Goal: Information Seeking & Learning: Learn about a topic

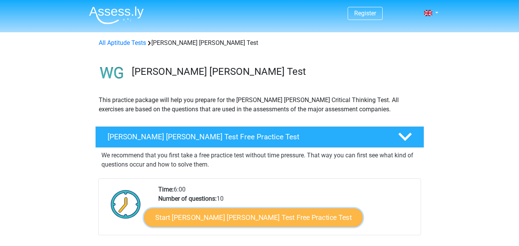
click at [228, 213] on link "Start [PERSON_NAME] [PERSON_NAME] Test Free Practice Test" at bounding box center [253, 218] width 219 height 18
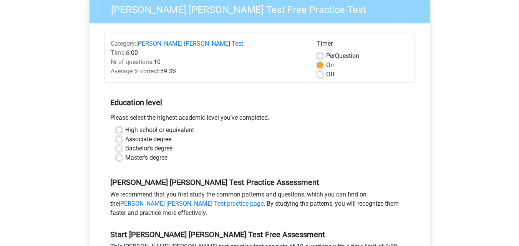
scroll to position [77, 0]
click at [130, 125] on label "High school or equivalent" at bounding box center [159, 129] width 69 height 9
click at [122, 125] on input "High school or equivalent" at bounding box center [119, 129] width 6 height 8
radio input "true"
click at [124, 144] on div "Bachelor's degree" at bounding box center [260, 148] width 288 height 9
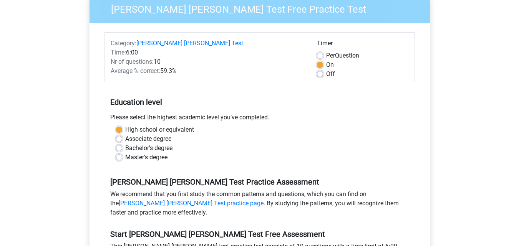
click at [125, 144] on label "Bachelor's degree" at bounding box center [148, 148] width 47 height 9
click at [120, 144] on input "Bachelor's degree" at bounding box center [119, 148] width 6 height 8
radio input "true"
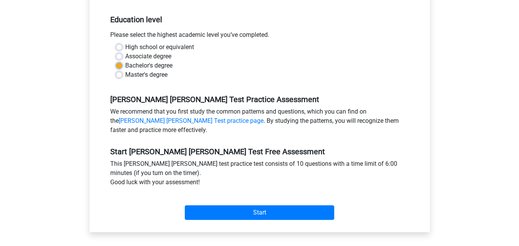
scroll to position [192, 0]
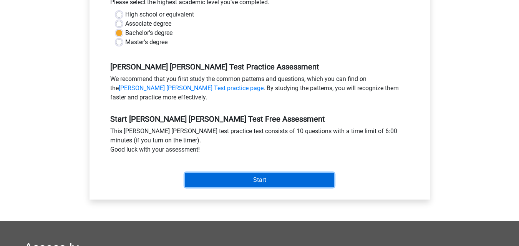
click at [230, 174] on input "Start" at bounding box center [260, 180] width 150 height 15
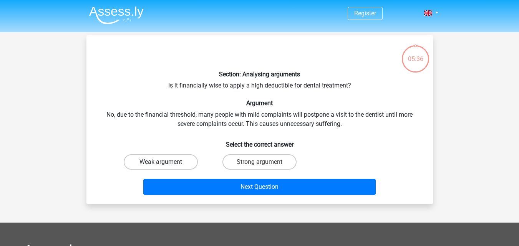
click at [178, 161] on label "Weak argument" at bounding box center [161, 162] width 74 height 15
click at [166, 162] on input "Weak argument" at bounding box center [163, 164] width 5 height 5
radio input "true"
click at [227, 161] on label "Strong argument" at bounding box center [260, 162] width 74 height 15
click at [260, 162] on input "Strong argument" at bounding box center [262, 164] width 5 height 5
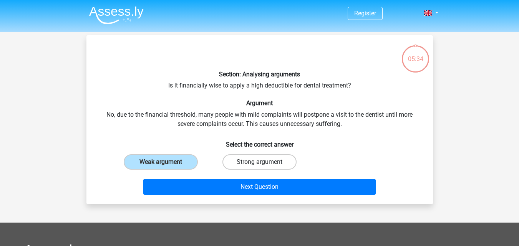
radio input "true"
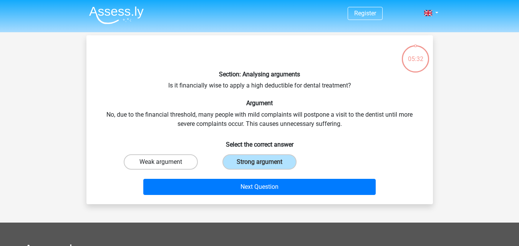
click at [177, 157] on label "Weak argument" at bounding box center [161, 162] width 74 height 15
click at [166, 162] on input "Weak argument" at bounding box center [163, 164] width 5 height 5
radio input "true"
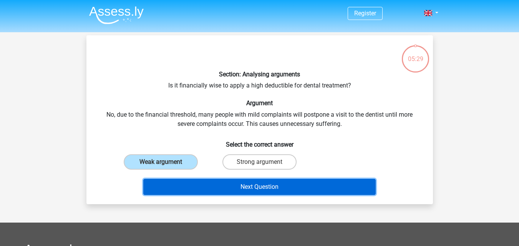
click at [196, 185] on button "Next Question" at bounding box center [259, 187] width 233 height 16
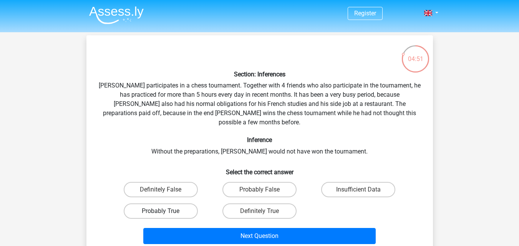
click at [189, 204] on label "Probably True" at bounding box center [161, 211] width 74 height 15
click at [166, 211] on input "Probably True" at bounding box center [163, 213] width 5 height 5
radio input "true"
click at [246, 204] on label "Definitely True" at bounding box center [260, 211] width 74 height 15
click at [260, 211] on input "Definitely True" at bounding box center [262, 213] width 5 height 5
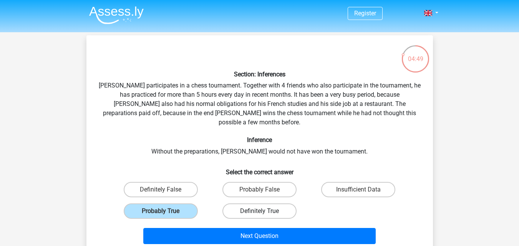
radio input "true"
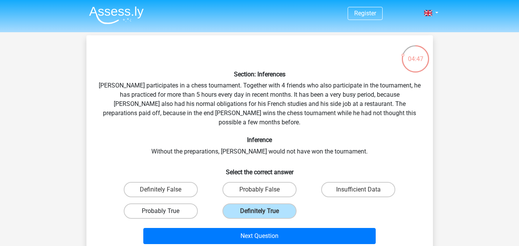
click at [173, 207] on label "Probably True" at bounding box center [161, 211] width 74 height 15
click at [166, 211] on input "Probably True" at bounding box center [163, 213] width 5 height 5
radio input "true"
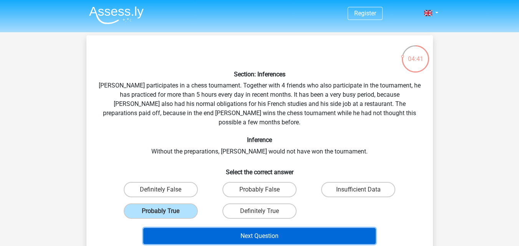
click at [233, 228] on button "Next Question" at bounding box center [259, 236] width 233 height 16
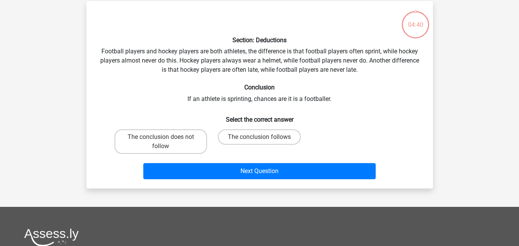
scroll to position [35, 0]
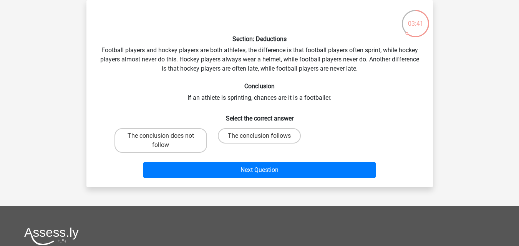
click at [251, 144] on div "The conclusion follows" at bounding box center [259, 140] width 93 height 25
click at [251, 137] on label "The conclusion follows" at bounding box center [259, 135] width 83 height 15
click at [260, 137] on input "The conclusion follows" at bounding box center [262, 138] width 5 height 5
radio input "true"
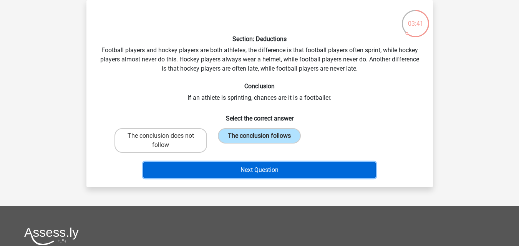
click at [249, 171] on button "Next Question" at bounding box center [259, 170] width 233 height 16
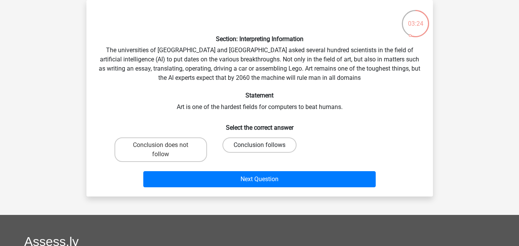
click at [277, 145] on label "Conclusion follows" at bounding box center [260, 145] width 74 height 15
click at [265, 145] on input "Conclusion follows" at bounding box center [262, 147] width 5 height 5
radio input "true"
click at [195, 152] on label "Conclusion does not follow" at bounding box center [161, 150] width 93 height 25
click at [166, 150] on input "Conclusion does not follow" at bounding box center [163, 147] width 5 height 5
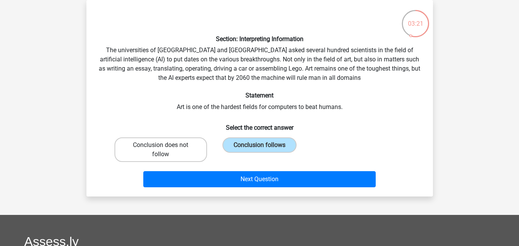
radio input "true"
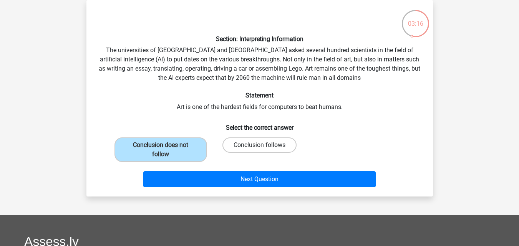
click at [237, 140] on label "Conclusion follows" at bounding box center [260, 145] width 74 height 15
click at [260, 145] on input "Conclusion follows" at bounding box center [262, 147] width 5 height 5
radio input "true"
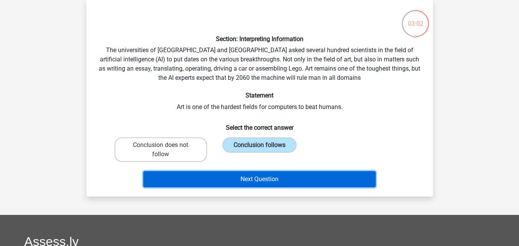
click at [250, 178] on button "Next Question" at bounding box center [259, 179] width 233 height 16
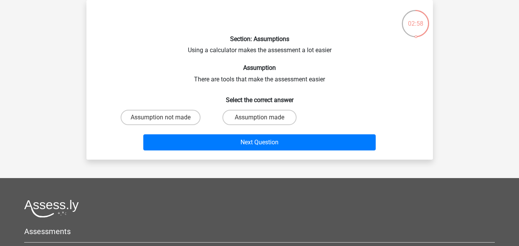
scroll to position [0, 0]
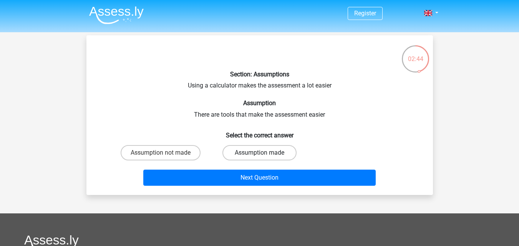
click at [285, 148] on label "Assumption made" at bounding box center [260, 152] width 74 height 15
click at [265, 153] on input "Assumption made" at bounding box center [262, 155] width 5 height 5
radio input "true"
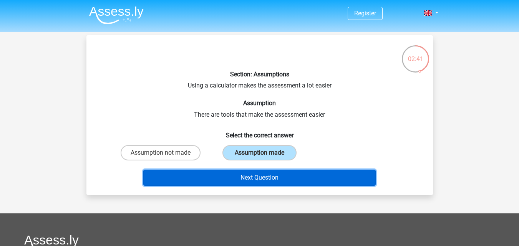
click at [273, 179] on button "Next Question" at bounding box center [259, 178] width 233 height 16
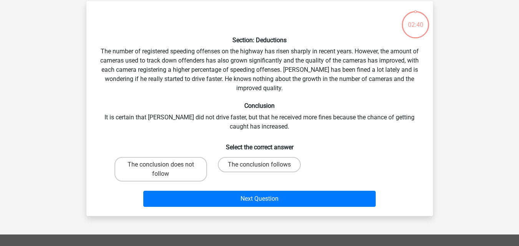
scroll to position [35, 0]
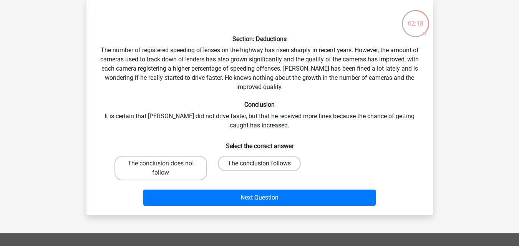
click at [223, 168] on label "The conclusion follows" at bounding box center [259, 163] width 83 height 15
click at [260, 168] on input "The conclusion follows" at bounding box center [262, 166] width 5 height 5
radio input "true"
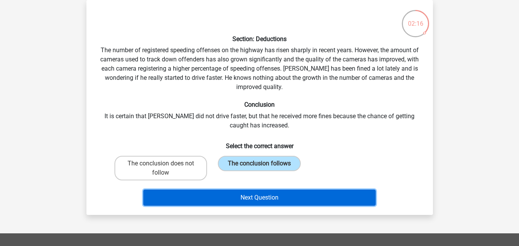
click at [215, 194] on button "Next Question" at bounding box center [259, 198] width 233 height 16
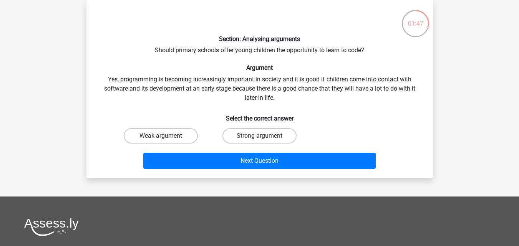
click at [179, 136] on label "Weak argument" at bounding box center [161, 135] width 74 height 15
click at [166, 136] on input "Weak argument" at bounding box center [163, 138] width 5 height 5
radio input "true"
click at [179, 136] on label "Weak argument" at bounding box center [161, 135] width 74 height 15
click at [166, 136] on input "Weak argument" at bounding box center [163, 138] width 5 height 5
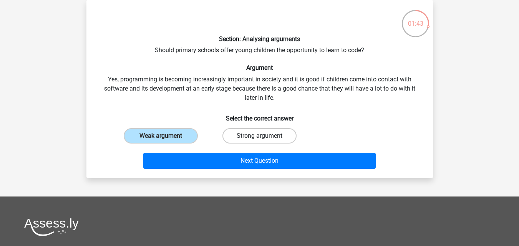
click at [246, 132] on label "Strong argument" at bounding box center [260, 135] width 74 height 15
click at [260, 136] on input "Strong argument" at bounding box center [262, 138] width 5 height 5
radio input "true"
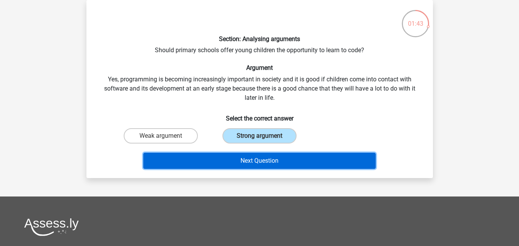
click at [255, 165] on button "Next Question" at bounding box center [259, 161] width 233 height 16
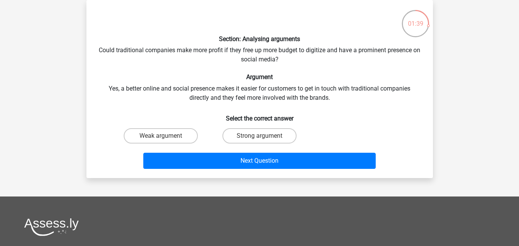
scroll to position [0, 0]
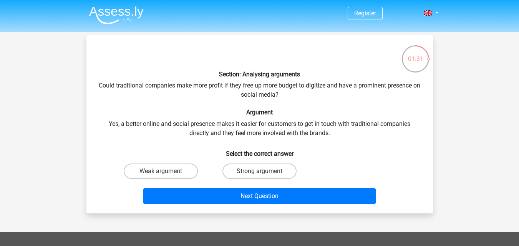
click at [175, 135] on div "Section: Analysing arguments Could traditional companies make more profit if th…" at bounding box center [260, 125] width 341 height 166
click at [178, 173] on label "Weak argument" at bounding box center [161, 171] width 74 height 15
click at [166, 173] on input "Weak argument" at bounding box center [163, 173] width 5 height 5
radio input "true"
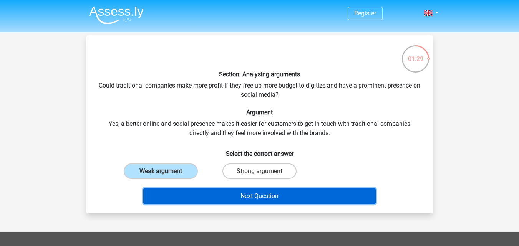
click at [192, 196] on button "Next Question" at bounding box center [259, 196] width 233 height 16
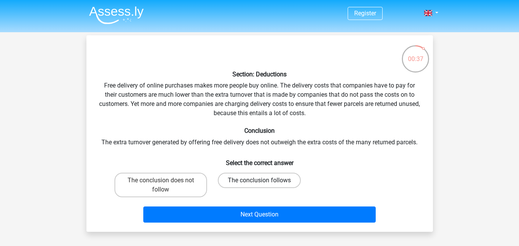
click at [220, 179] on label "The conclusion follows" at bounding box center [259, 180] width 83 height 15
click at [260, 181] on input "The conclusion follows" at bounding box center [262, 183] width 5 height 5
radio input "true"
click at [220, 179] on label "The conclusion follows" at bounding box center [259, 180] width 83 height 15
click at [260, 181] on input "The conclusion follows" at bounding box center [262, 183] width 5 height 5
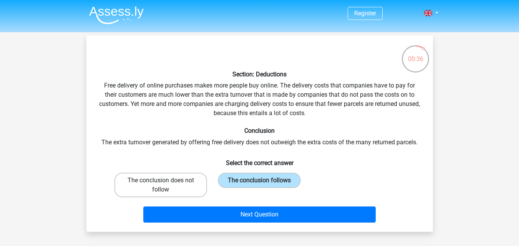
click at [195, 186] on label "The conclusion does not follow" at bounding box center [161, 185] width 93 height 25
click at [166, 186] on input "The conclusion does not follow" at bounding box center [163, 183] width 5 height 5
radio input "true"
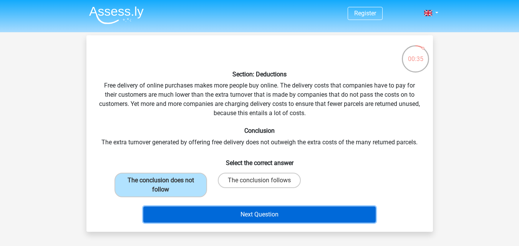
click at [234, 213] on button "Next Question" at bounding box center [259, 215] width 233 height 16
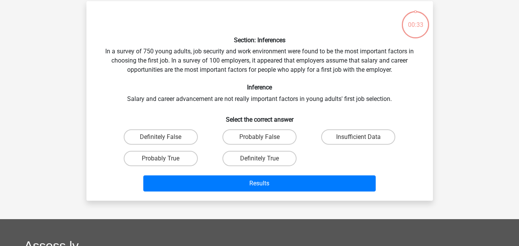
scroll to position [35, 0]
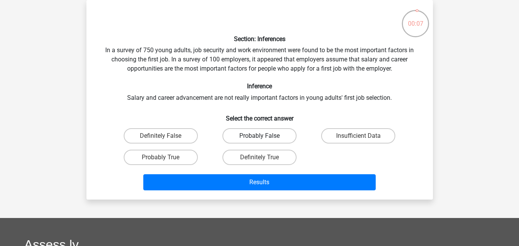
click at [256, 141] on label "Probably False" at bounding box center [260, 135] width 74 height 15
click at [260, 141] on input "Probably False" at bounding box center [262, 138] width 5 height 5
radio input "true"
click at [338, 136] on label "Insufficient Data" at bounding box center [358, 135] width 74 height 15
click at [359, 136] on input "Insufficient Data" at bounding box center [361, 138] width 5 height 5
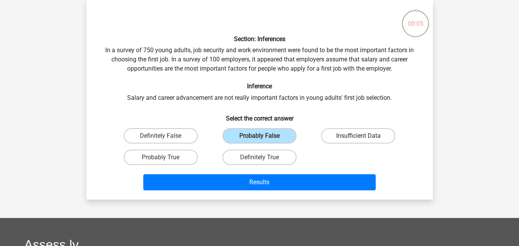
radio input "true"
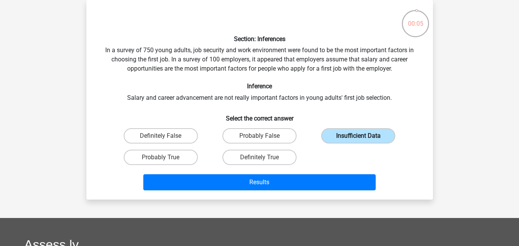
click at [338, 136] on label "Insufficient Data" at bounding box center [358, 135] width 74 height 15
click at [359, 136] on input "Insufficient Data" at bounding box center [361, 138] width 5 height 5
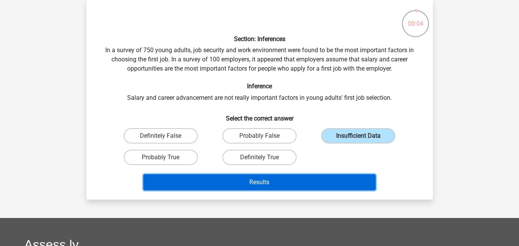
click at [306, 181] on button "Results" at bounding box center [259, 183] width 233 height 16
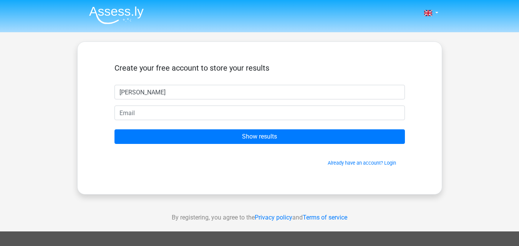
type input "kay"
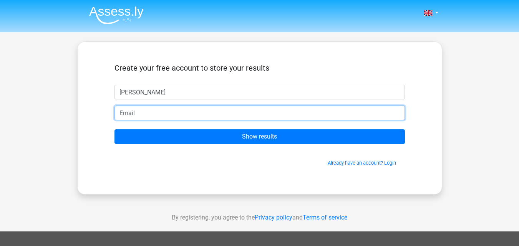
click at [238, 112] on input "email" at bounding box center [260, 113] width 291 height 15
type input "[EMAIL_ADDRESS][DOMAIN_NAME]"
click at [115, 130] on input "Show results" at bounding box center [260, 137] width 291 height 15
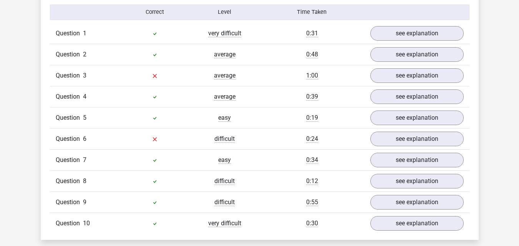
scroll to position [615, 0]
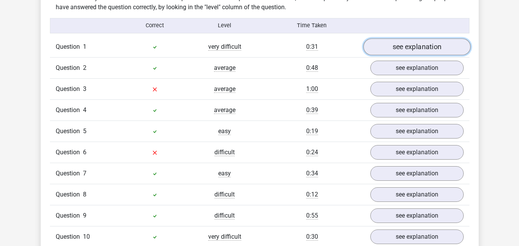
click at [458, 48] on link "see explanation" at bounding box center [416, 46] width 107 height 17
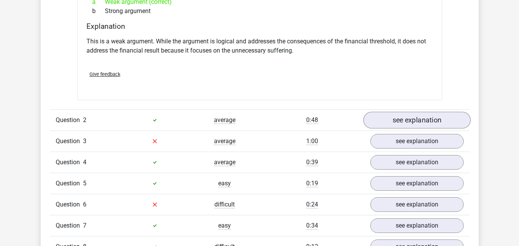
scroll to position [769, 0]
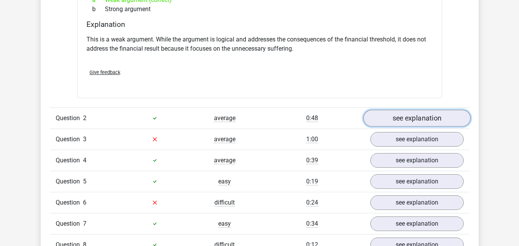
click at [413, 116] on link "see explanation" at bounding box center [416, 118] width 107 height 17
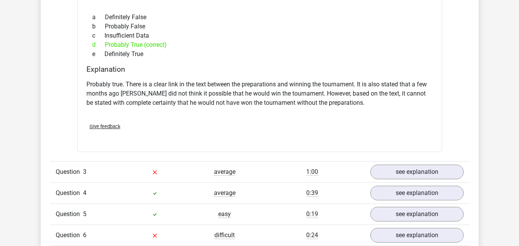
scroll to position [1000, 0]
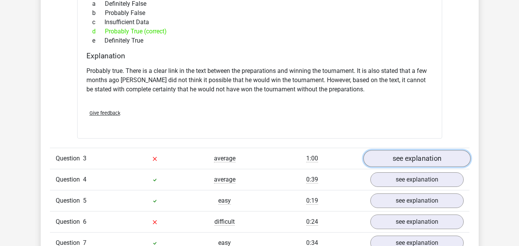
click at [410, 153] on link "see explanation" at bounding box center [416, 158] width 107 height 17
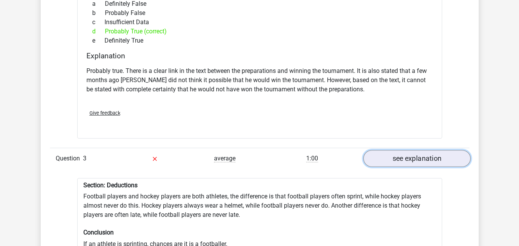
click at [410, 153] on link "see explanation" at bounding box center [416, 158] width 107 height 17
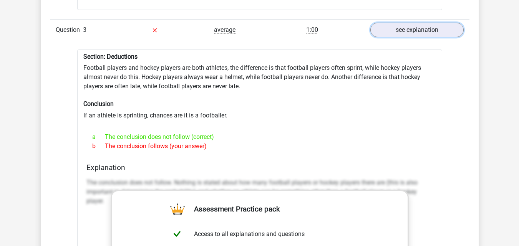
scroll to position [1115, 0]
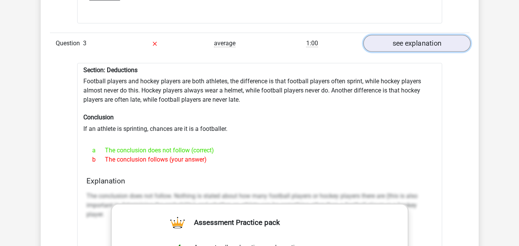
click at [398, 38] on link "see explanation" at bounding box center [416, 43] width 107 height 17
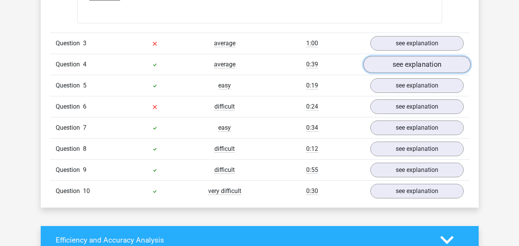
click at [401, 58] on link "see explanation" at bounding box center [416, 64] width 107 height 17
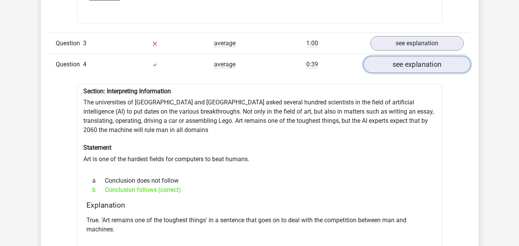
click at [401, 58] on link "see explanation" at bounding box center [416, 64] width 107 height 17
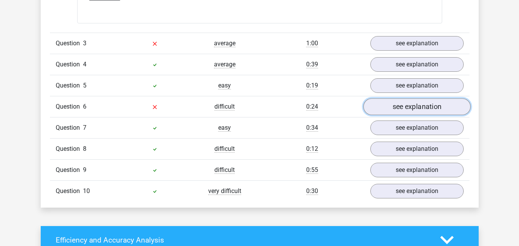
click at [411, 100] on link "see explanation" at bounding box center [416, 106] width 107 height 17
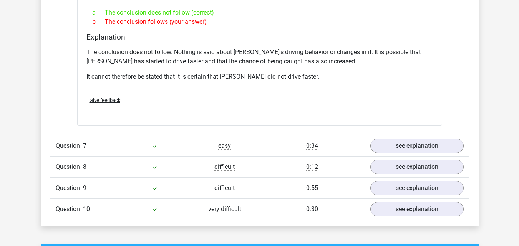
scroll to position [1346, 0]
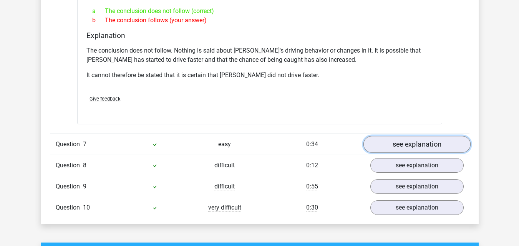
click at [396, 136] on link "see explanation" at bounding box center [416, 144] width 107 height 17
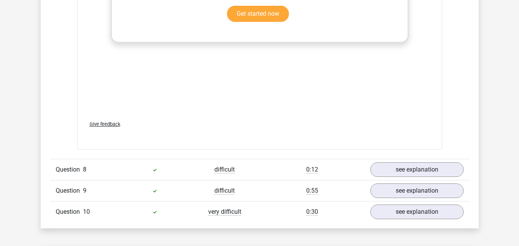
scroll to position [1807, 0]
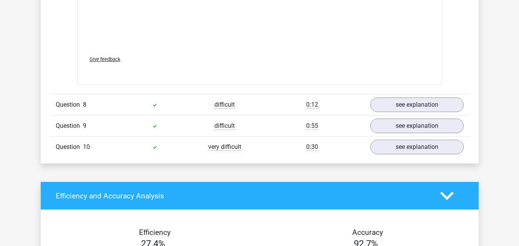
click at [398, 69] on div "Submit" at bounding box center [259, 75] width 353 height 12
click at [416, 97] on link "see explanation" at bounding box center [416, 105] width 107 height 17
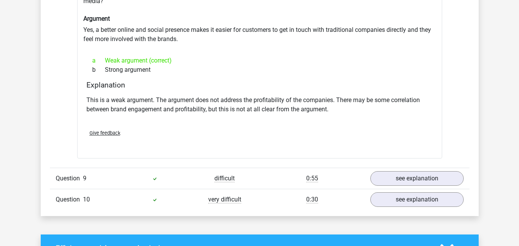
scroll to position [1961, 0]
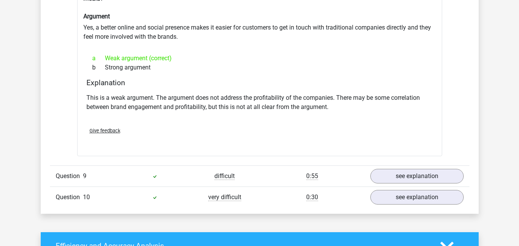
click at [432, 187] on div "Question 10 very difficult 0:30 see explanation" at bounding box center [260, 197] width 420 height 21
click at [427, 169] on link "see explanation" at bounding box center [416, 176] width 107 height 17
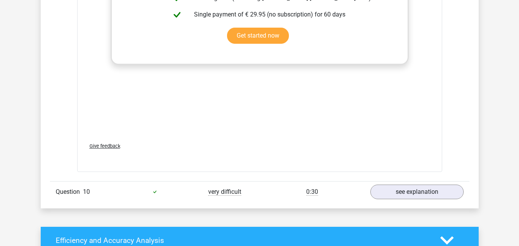
scroll to position [2422, 0]
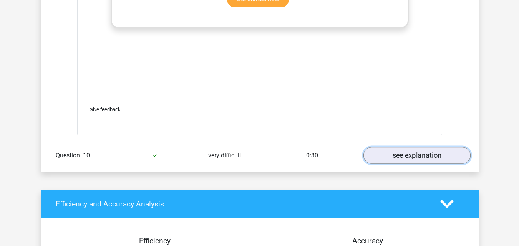
click at [409, 147] on link "see explanation" at bounding box center [416, 155] width 107 height 17
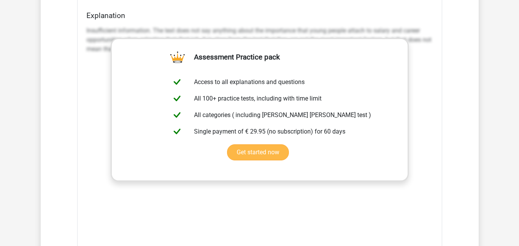
scroll to position [2730, 0]
